Goal: Communication & Community: Ask a question

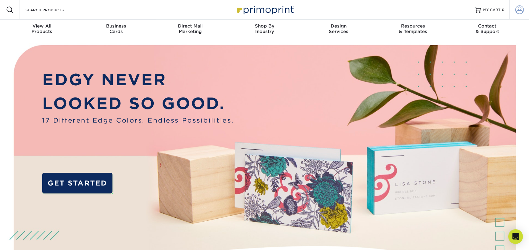
type input "[EMAIL_ADDRESS][PERSON_NAME][DOMAIN_NAME]"
click at [519, 10] on span at bounding box center [519, 9] width 9 height 9
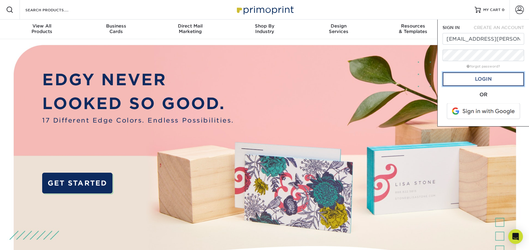
click at [482, 79] on link "Login" at bounding box center [483, 79] width 82 height 14
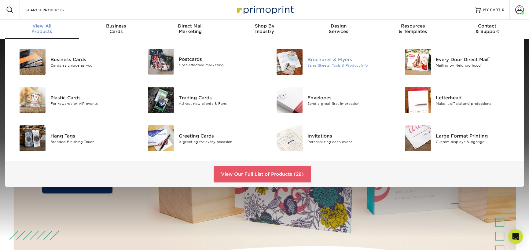
click at [313, 62] on div "Brochures & Flyers" at bounding box center [347, 59] width 81 height 7
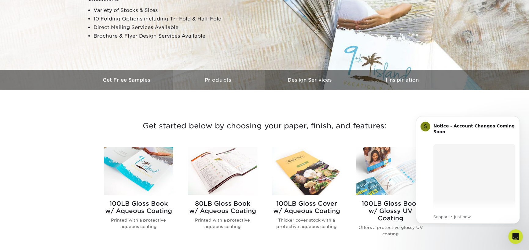
click at [223, 84] on link "Products" at bounding box center [219, 80] width 92 height 20
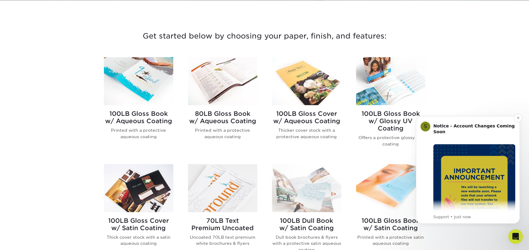
scroll to position [212, 0]
click at [519, 116] on icon "Dismiss notification" at bounding box center [517, 117] width 3 height 3
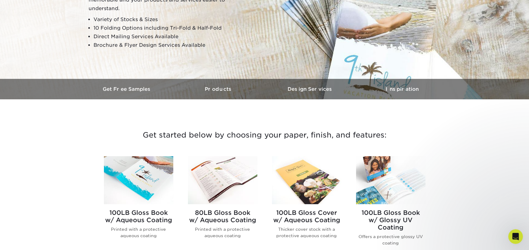
scroll to position [0, 0]
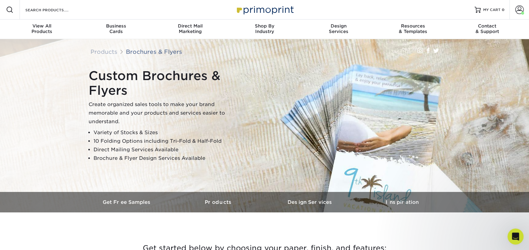
click at [512, 236] on icon "Open Intercom Messenger" at bounding box center [514, 236] width 10 height 10
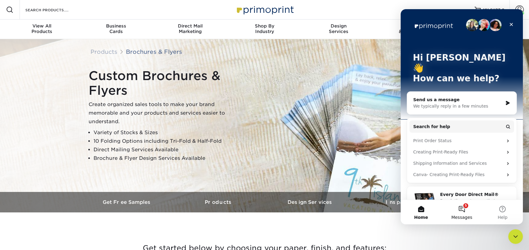
click at [460, 210] on button "5 Messages" at bounding box center [461, 212] width 41 height 24
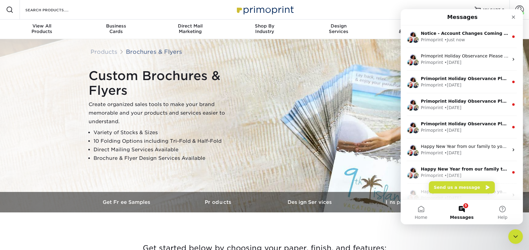
click at [460, 212] on button "5 Messages" at bounding box center [461, 212] width 41 height 24
click at [514, 15] on icon "Close" at bounding box center [513, 17] width 5 height 5
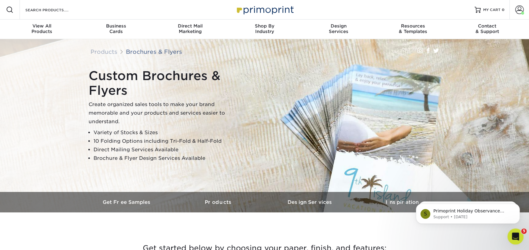
click at [512, 231] on icon "Open Intercom Messenger" at bounding box center [514, 236] width 10 height 10
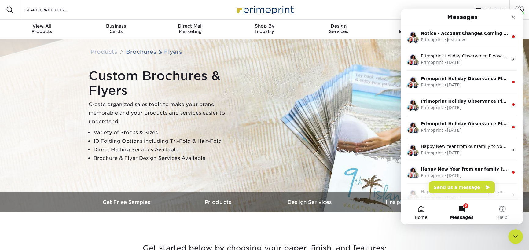
click at [418, 215] on span "Home" at bounding box center [420, 217] width 13 height 4
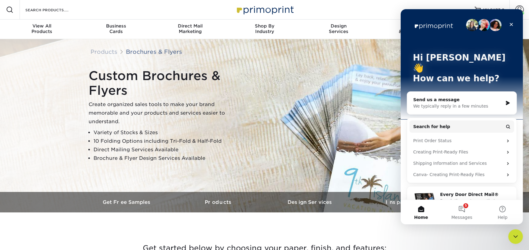
click at [456, 103] on div "We typically reply in a few minutes" at bounding box center [457, 106] width 89 height 6
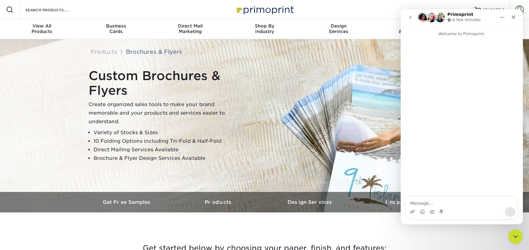
click at [420, 202] on textarea "Message…" at bounding box center [461, 201] width 112 height 10
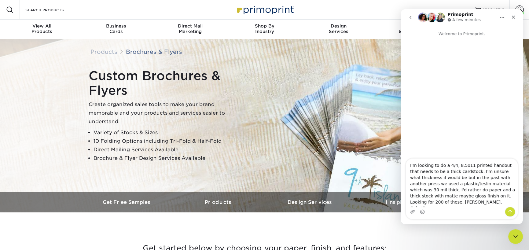
type textarea "I'm looking to do a 4/4, 8.5x11 printed handout that needs to be a thick cardst…"
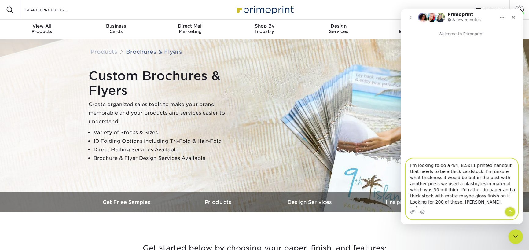
click at [509, 213] on icon "Send a message…" at bounding box center [509, 211] width 5 height 5
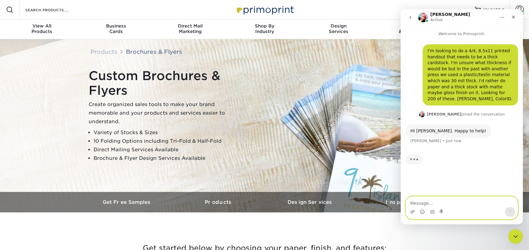
click at [426, 203] on textarea "Message…" at bounding box center [461, 201] width 112 height 10
paste textarea "[URL][DOMAIN_NAME]"
type textarea "Link to the artwork located on my Google Drive: [URL][DOMAIN_NAME]"
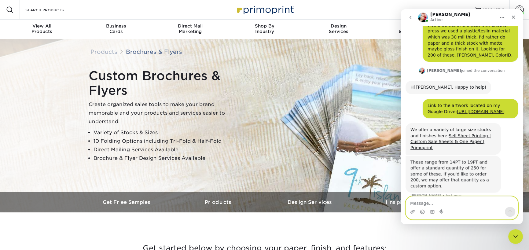
scroll to position [52, 0]
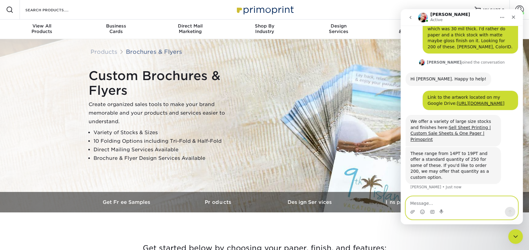
click at [441, 201] on textarea "Message…" at bounding box center [461, 201] width 112 height 10
type textarea "I can increase to 250"
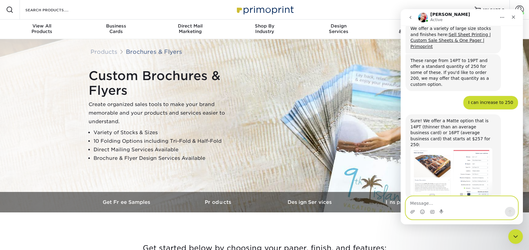
scroll to position [154, 0]
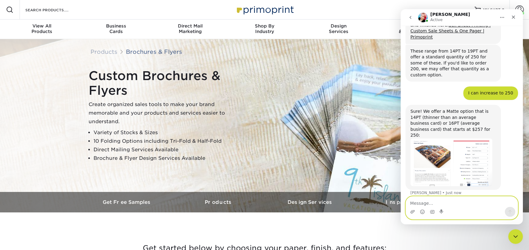
click at [431, 202] on textarea "Message…" at bounding box center [461, 201] width 112 height 10
type textarea "I think the thicker option"
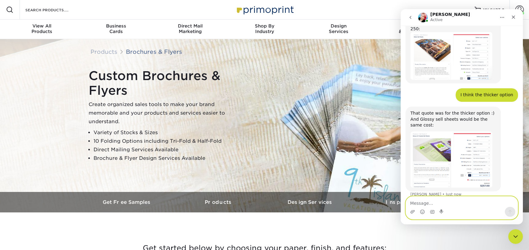
scroll to position [262, 0]
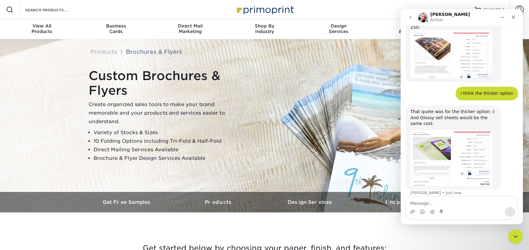
click at [466, 175] on img "Jenny says…" at bounding box center [451, 158] width 82 height 56
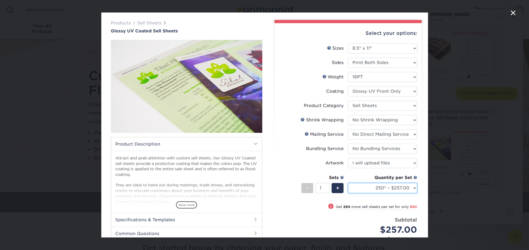
click at [512, 12] on icon "Close" at bounding box center [512, 12] width 7 height 7
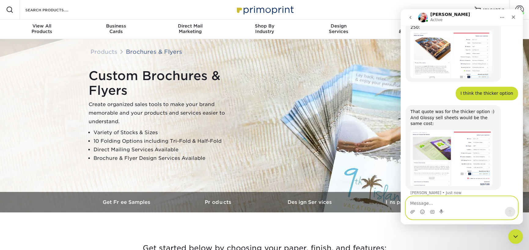
click at [433, 203] on textarea "Message…" at bounding box center [461, 201] width 112 height 10
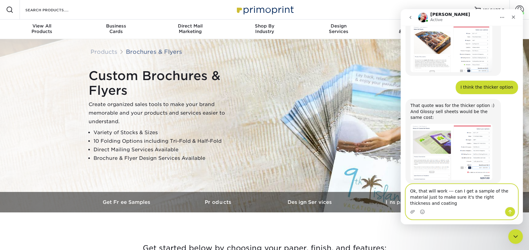
type textarea "Ok, that will work --- can I get a sample of the material just to make sure it'…"
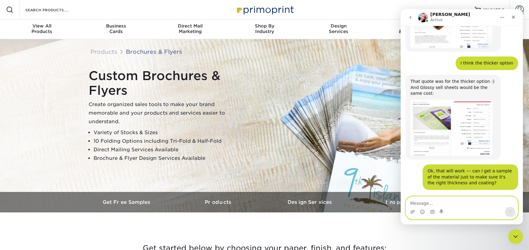
scroll to position [322, 0]
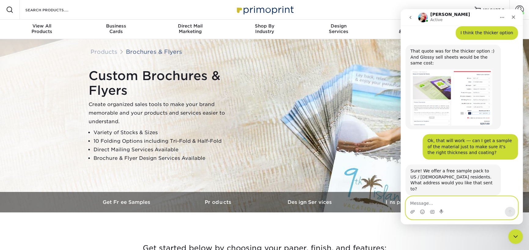
click at [443, 198] on textarea "Message…" at bounding box center [461, 201] width 112 height 10
type textarea "[STREET_ADDRESS]."
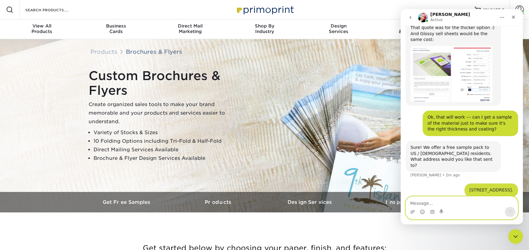
scroll to position [347, 0]
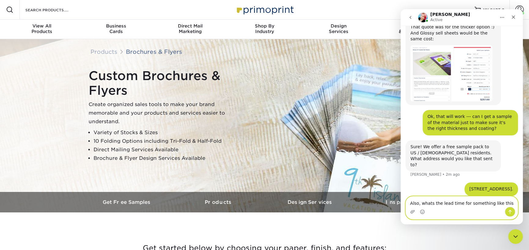
type textarea "Also, whats the lead time for something like this?"
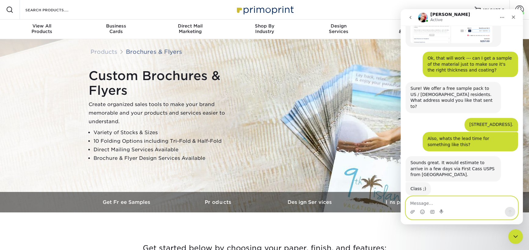
scroll to position [405, 0]
click at [439, 202] on textarea "Message…" at bounding box center [461, 201] width 112 height 10
type textarea "What is the leadtime for the 250 job?"
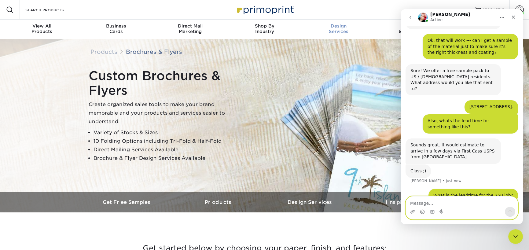
scroll to position [446, 0]
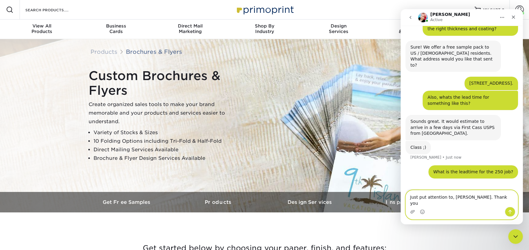
type textarea "Just put attention to, [PERSON_NAME]. Thank you!"
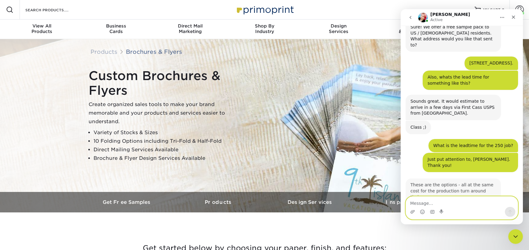
scroll to position [519, 0]
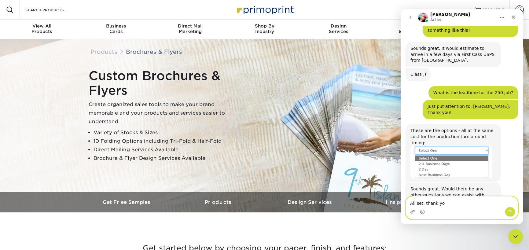
type textarea "All set, thank you"
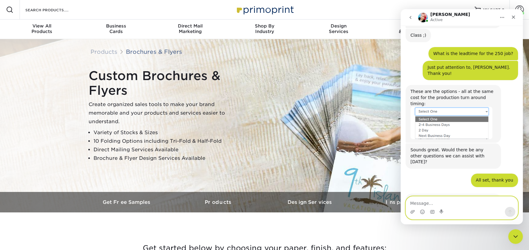
scroll to position [562, 0]
